Goal: Task Accomplishment & Management: Complete application form

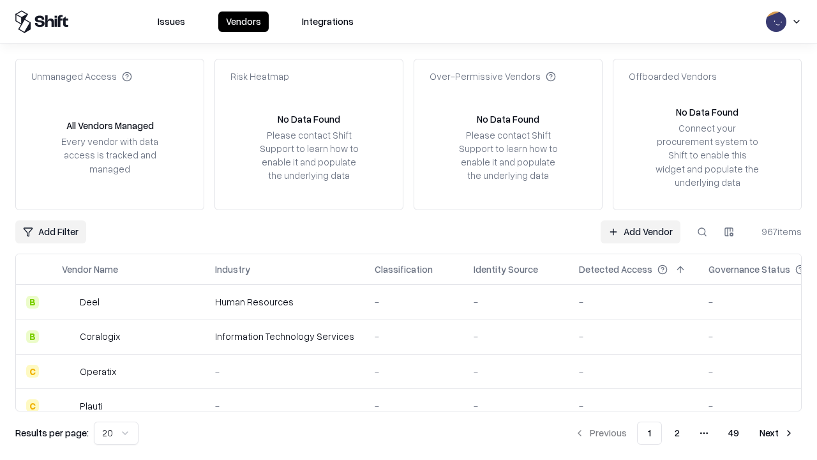
click at [640, 231] on link "Add Vendor" at bounding box center [641, 231] width 80 height 23
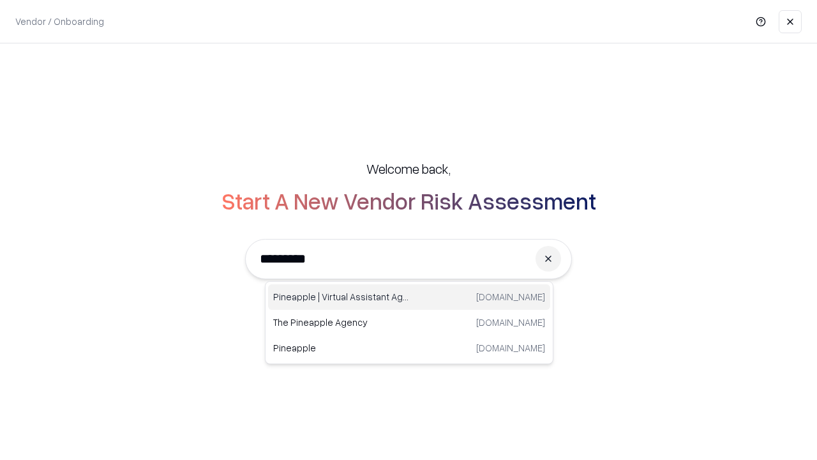
click at [409, 297] on div "Pineapple | Virtual Assistant Agency [DOMAIN_NAME]" at bounding box center [409, 297] width 282 height 26
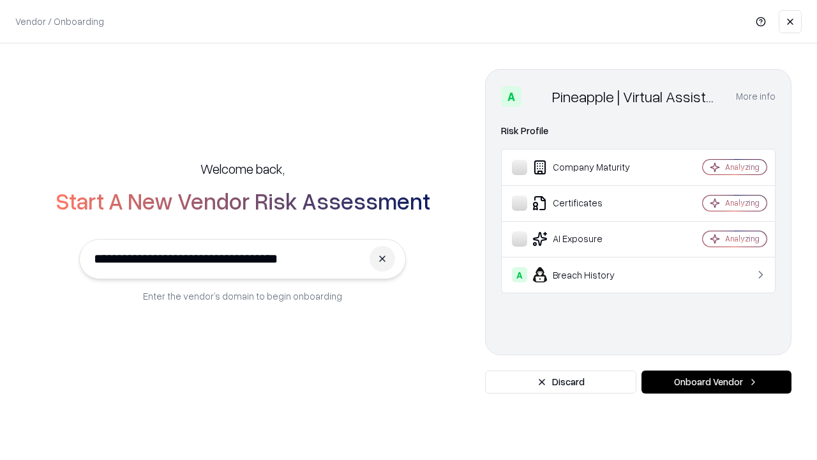
type input "**********"
click at [716, 382] on button "Onboard Vendor" at bounding box center [716, 381] width 150 height 23
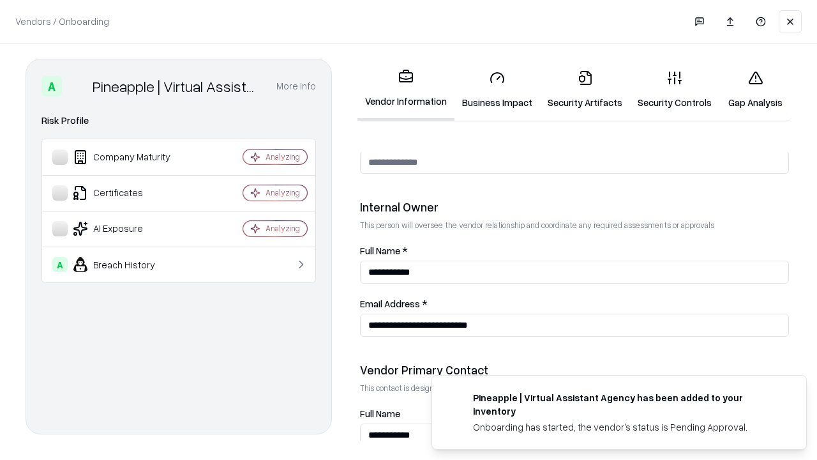
scroll to position [661, 0]
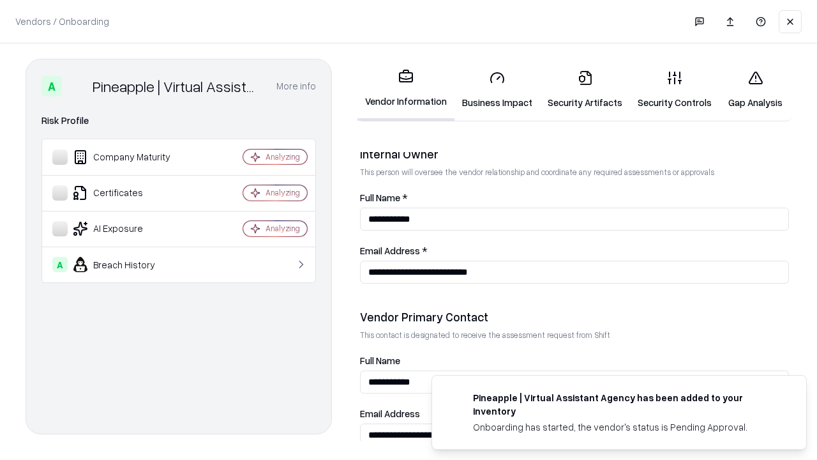
click at [497, 89] on link "Business Impact" at bounding box center [497, 89] width 86 height 59
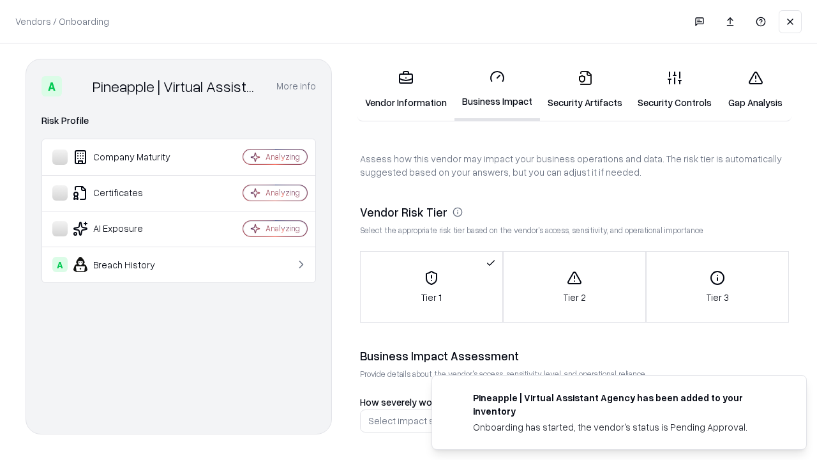
click at [585, 89] on link "Security Artifacts" at bounding box center [585, 89] width 90 height 59
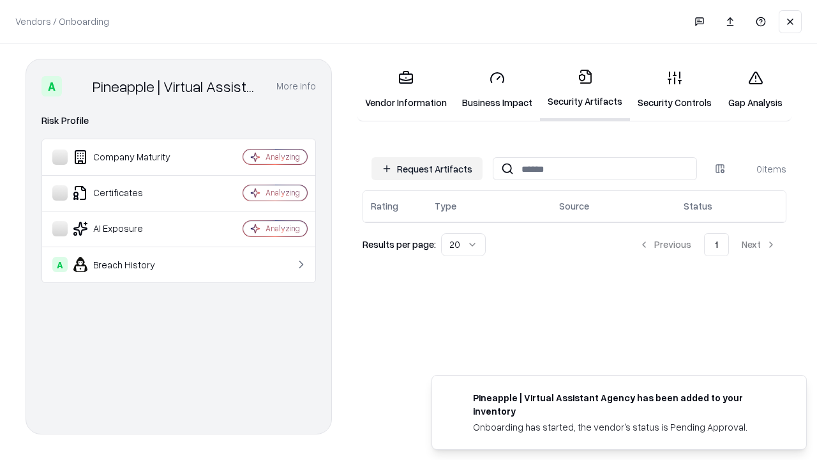
click at [427, 169] on button "Request Artifacts" at bounding box center [426, 168] width 111 height 23
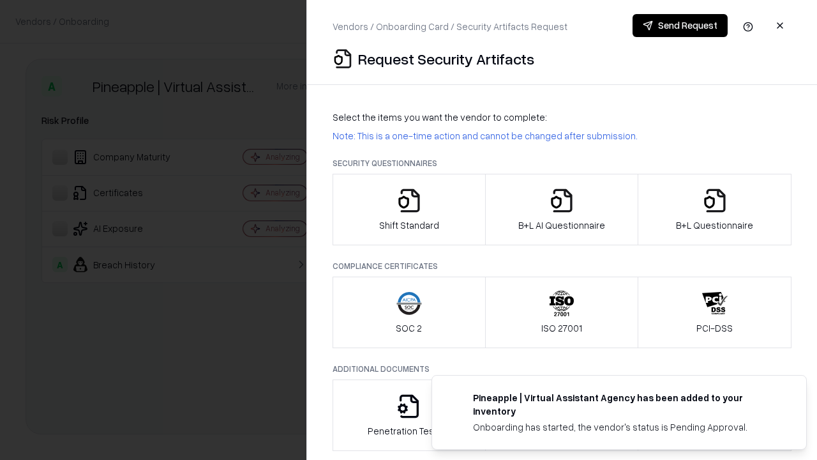
click at [408, 209] on icon "button" at bounding box center [409, 201] width 26 height 26
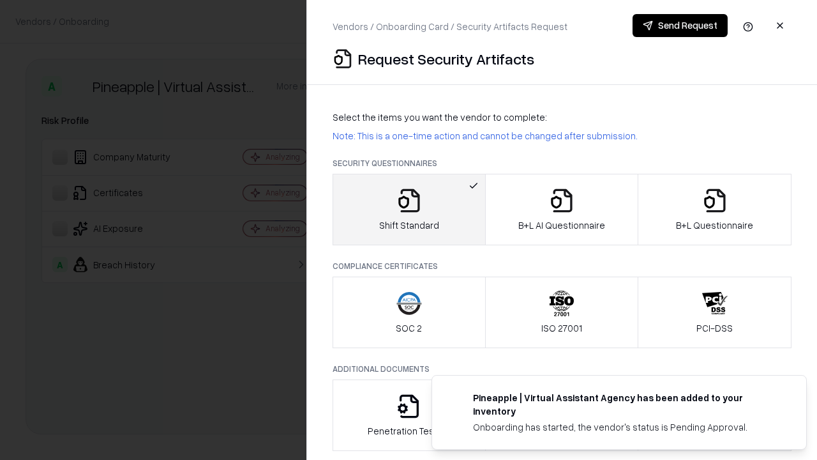
click at [680, 26] on button "Send Request" at bounding box center [680, 25] width 95 height 23
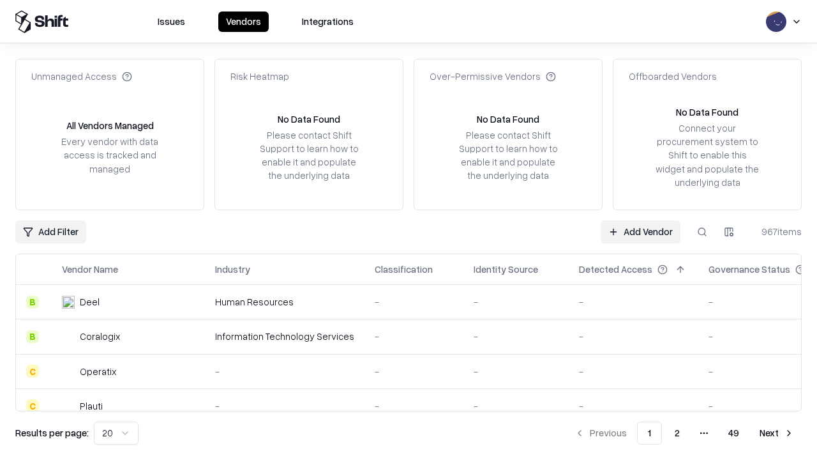
click at [702, 231] on button at bounding box center [702, 231] width 23 height 23
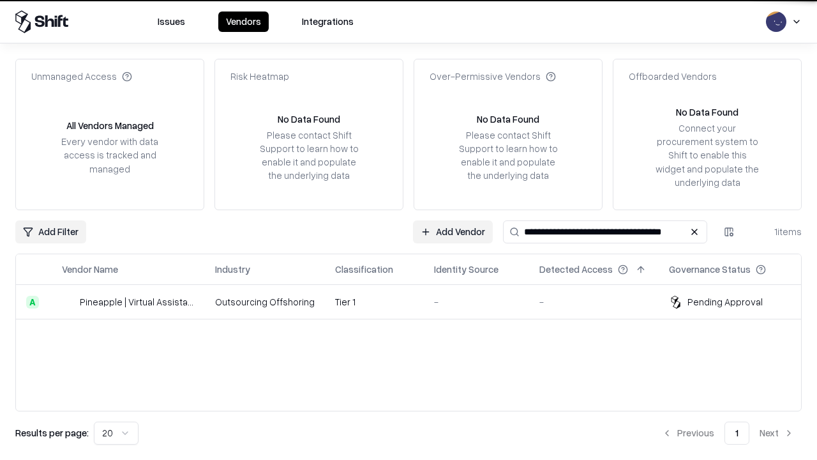
type input "**********"
click at [416, 301] on td "Tier 1" at bounding box center [374, 302] width 99 height 34
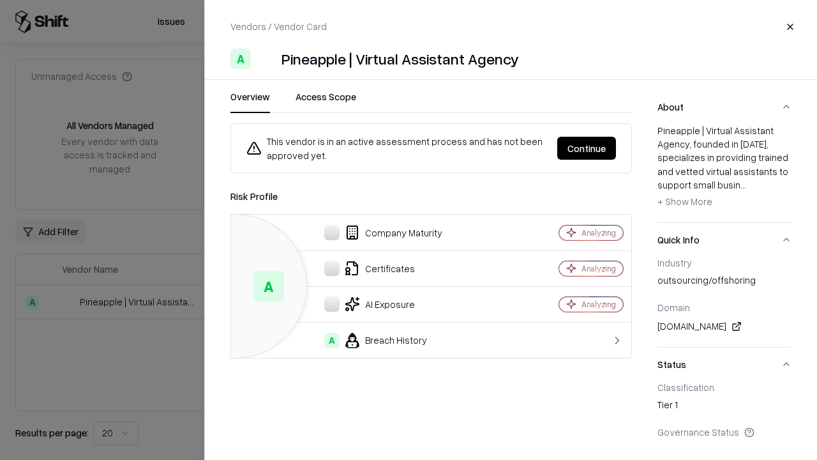
click at [587, 148] on button "Continue" at bounding box center [586, 148] width 59 height 23
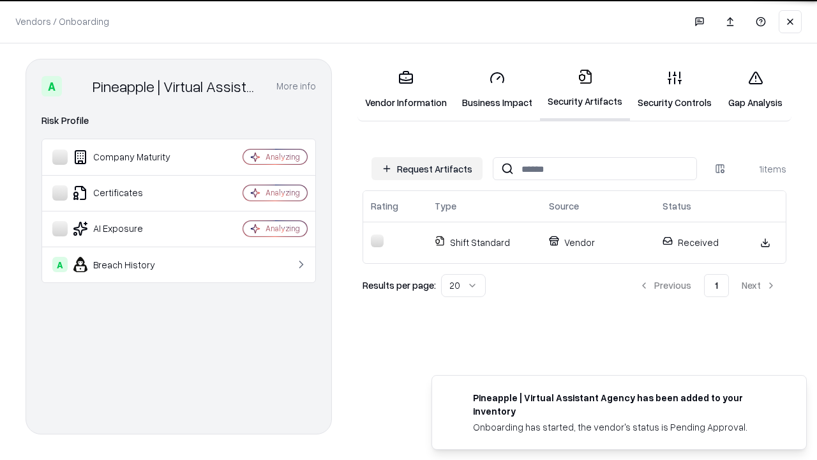
click at [675, 89] on link "Security Controls" at bounding box center [674, 89] width 89 height 59
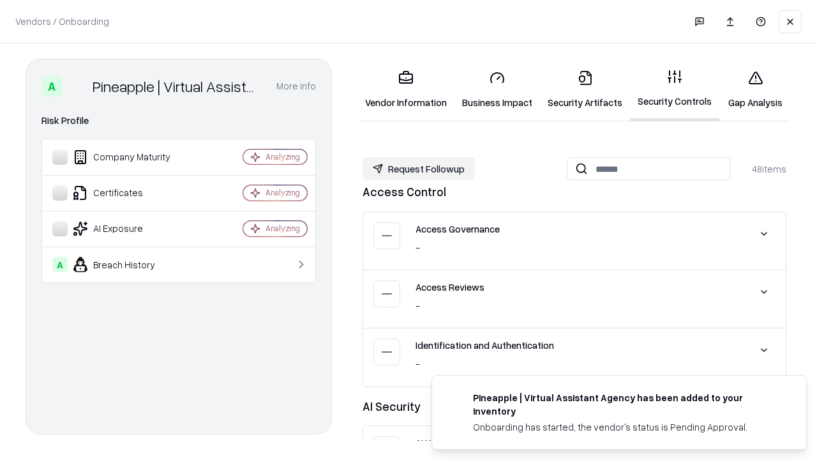
click at [419, 169] on button "Request Followup" at bounding box center [419, 168] width 112 height 23
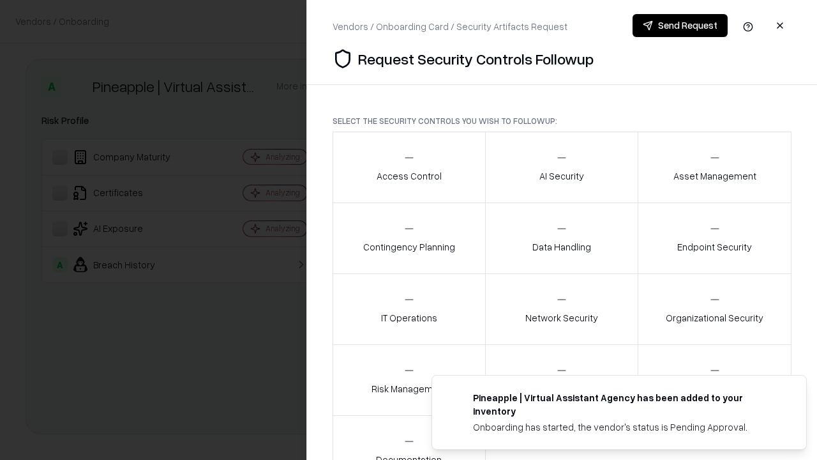
click at [408, 167] on div "Access Control" at bounding box center [409, 166] width 65 height 31
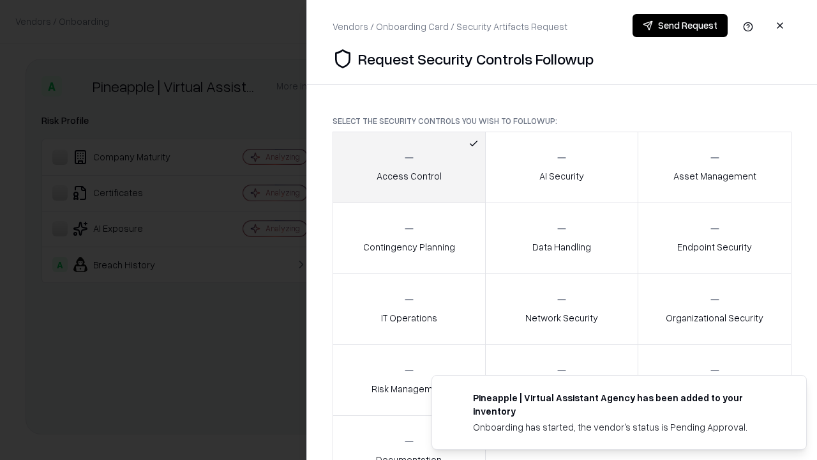
click at [680, 26] on button "Send Request" at bounding box center [680, 25] width 95 height 23
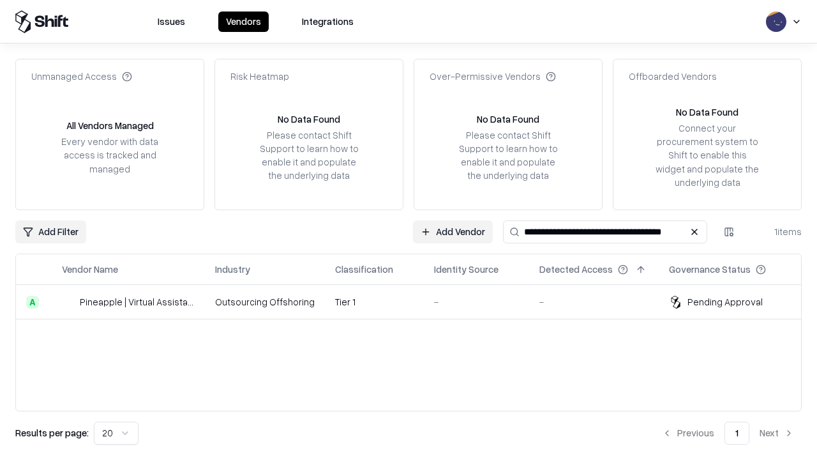
type input "**********"
click at [416, 301] on td "Tier 1" at bounding box center [374, 302] width 99 height 34
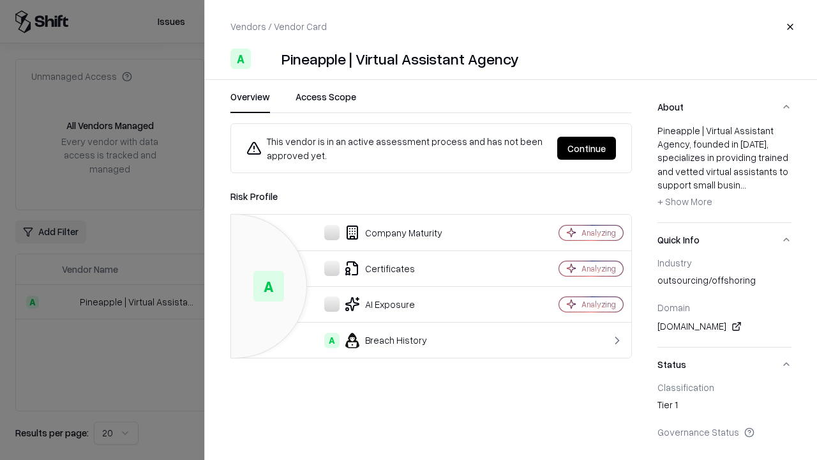
click at [587, 148] on button "Continue" at bounding box center [586, 148] width 59 height 23
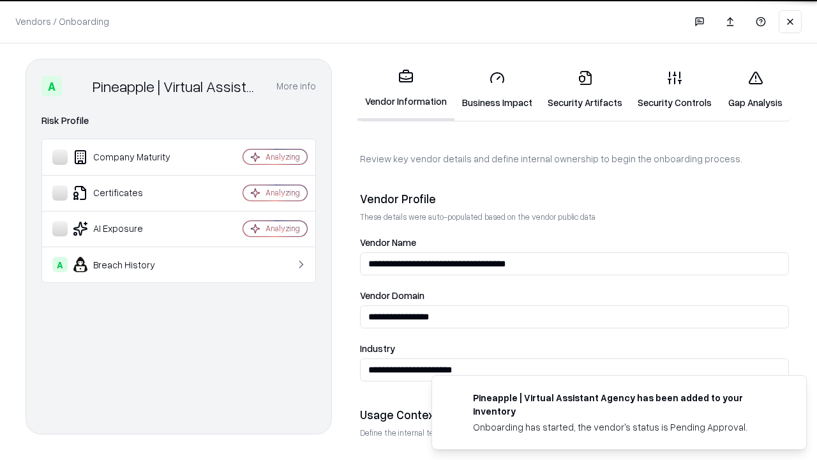
click at [755, 89] on link "Gap Analysis" at bounding box center [755, 89] width 72 height 59
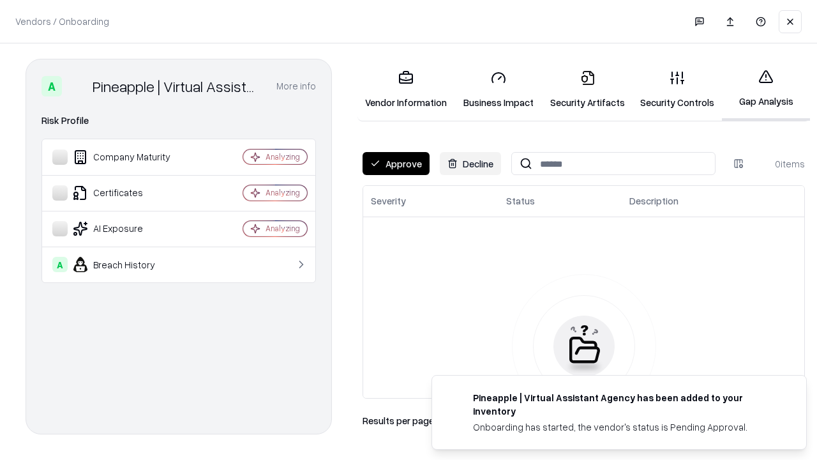
click at [396, 163] on button "Approve" at bounding box center [396, 163] width 67 height 23
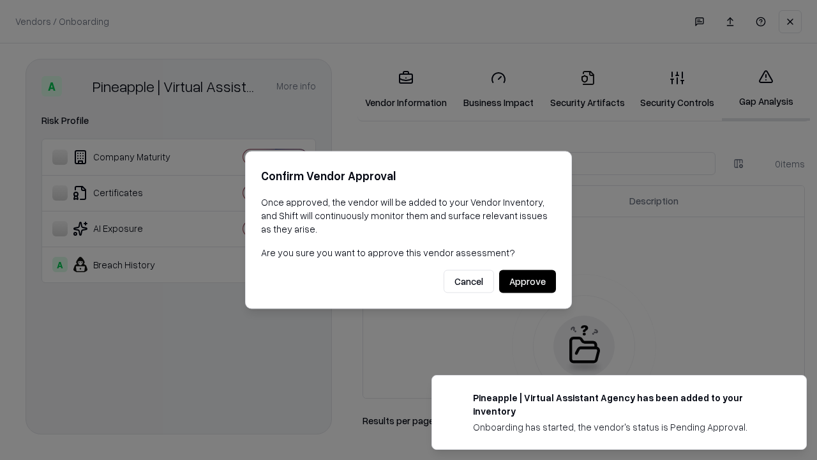
click at [527, 281] on button "Approve" at bounding box center [527, 281] width 57 height 23
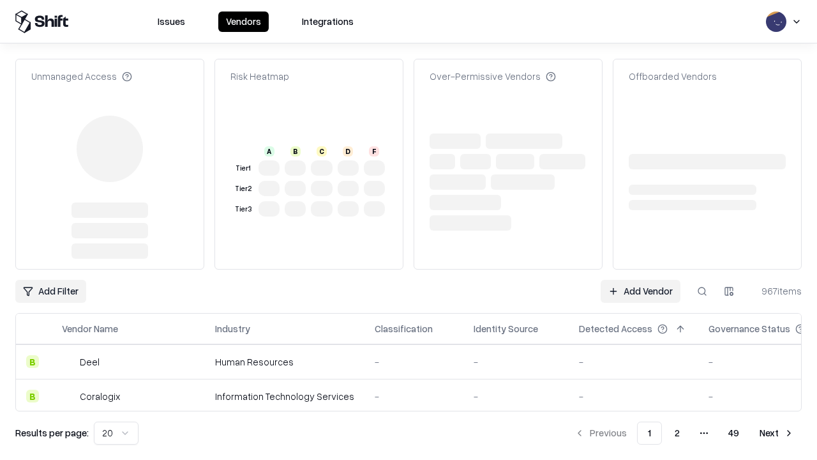
type input "**********"
click at [640, 291] on link "Add Vendor" at bounding box center [641, 291] width 80 height 23
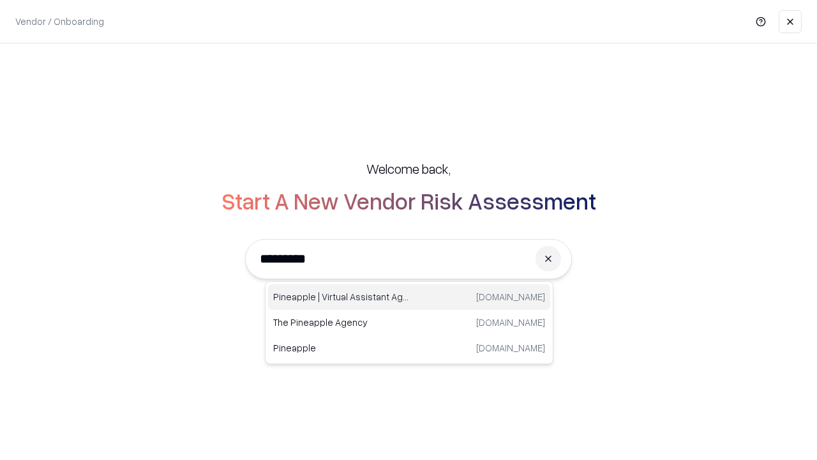
click at [409, 297] on div "Pineapple | Virtual Assistant Agency [DOMAIN_NAME]" at bounding box center [409, 297] width 282 height 26
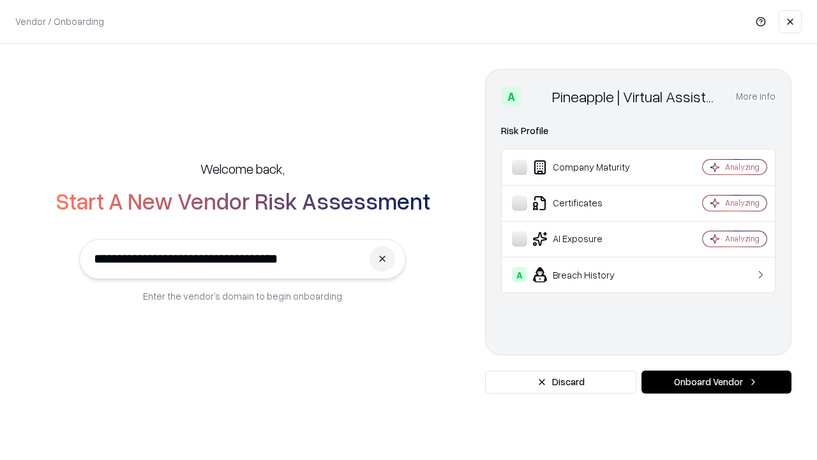
type input "**********"
click at [716, 382] on button "Onboard Vendor" at bounding box center [716, 381] width 150 height 23
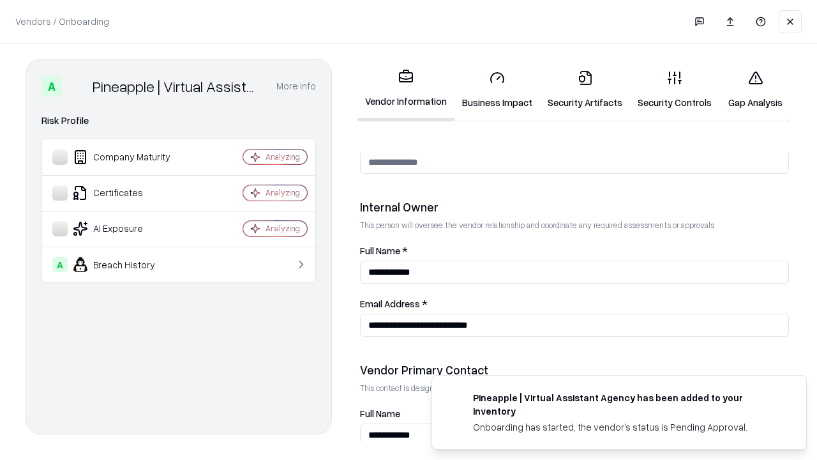
scroll to position [661, 0]
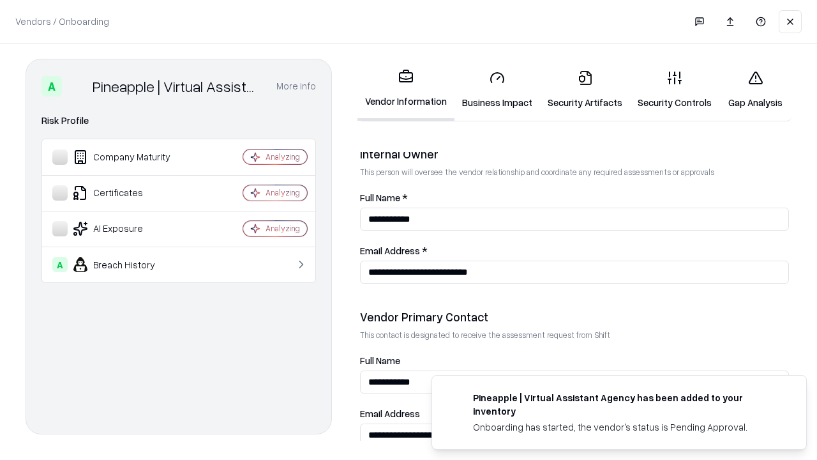
click at [755, 89] on link "Gap Analysis" at bounding box center [755, 89] width 72 height 59
